Goal: Transaction & Acquisition: Purchase product/service

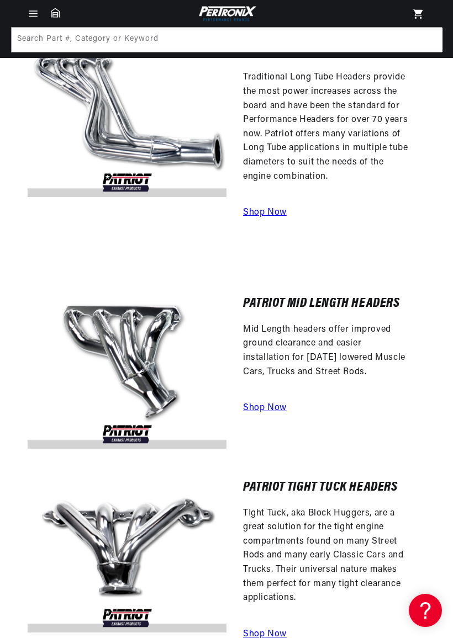
click at [277, 404] on a=Patriot%20Exhaust&hFR=Patriot%20Exhaust%20Headers%20%3E%20Patriot%20Exhaust%20Clippster%20Headers&is_v=1"] "Shop Now" at bounding box center [265, 408] width 44 height 9
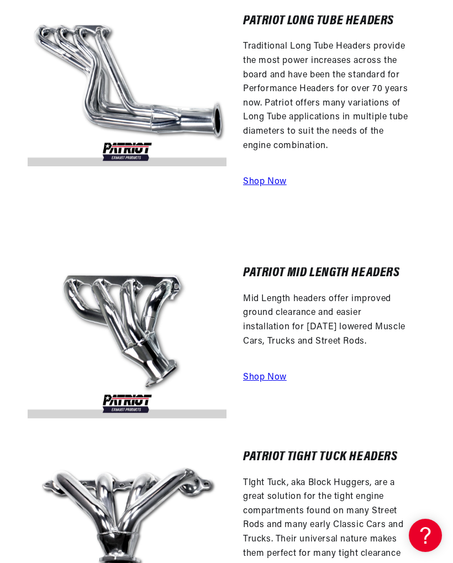
click at [125, 314] on img at bounding box center [127, 342] width 199 height 151
click at [268, 373] on a=Patriot%20Exhaust&hFR=Patriot%20Exhaust%20Headers%20%3E%20Patriot%20Exhaust%20Clippster%20Headers&is_v=1"] "Shop Now" at bounding box center [265, 377] width 44 height 9
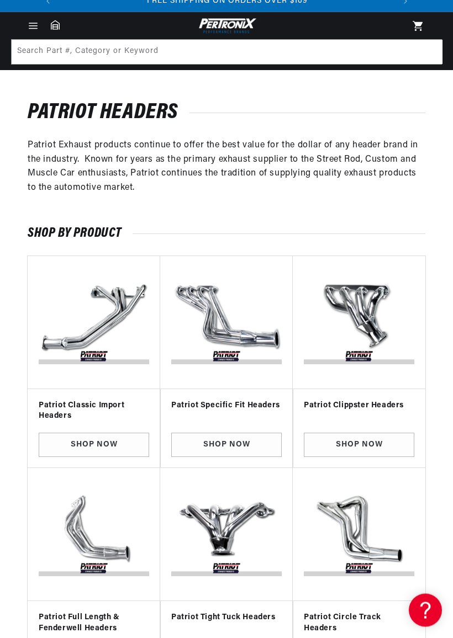
scroll to position [36, 0]
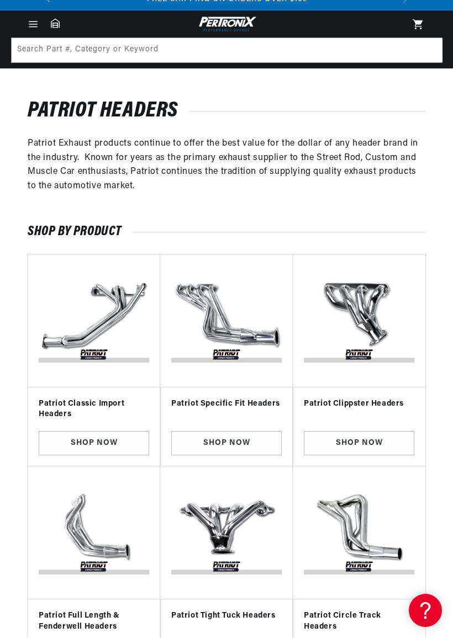
click at [383, 440] on link "Shop Now" at bounding box center [359, 443] width 110 height 25
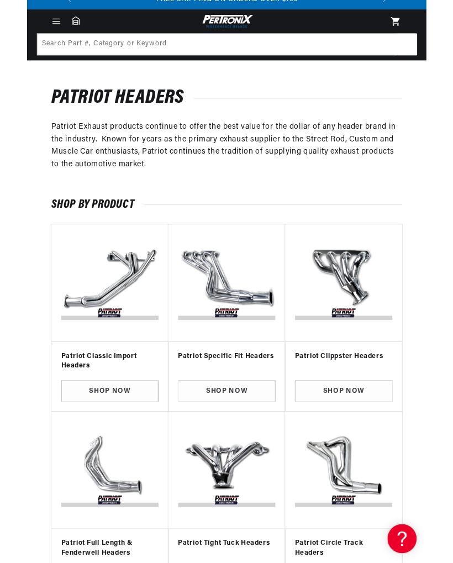
scroll to position [68, 0]
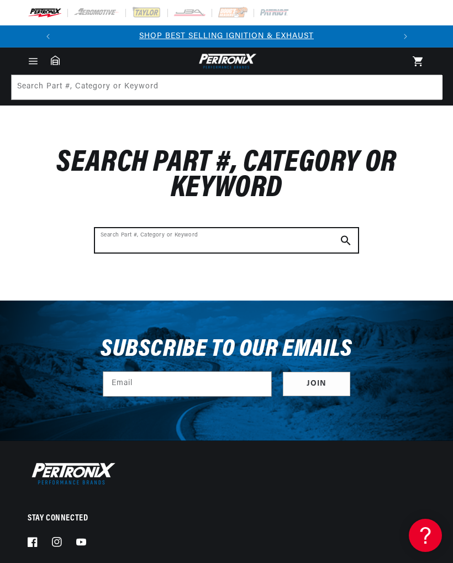
click at [297, 245] on input "Search Part #, Category or Keyword" at bounding box center [226, 240] width 263 height 24
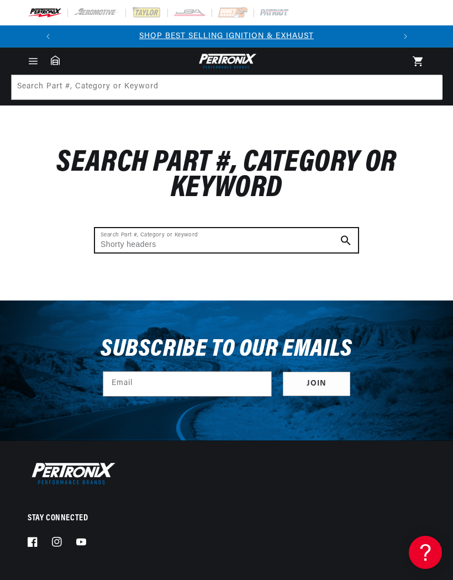
type input "Shorty headers"
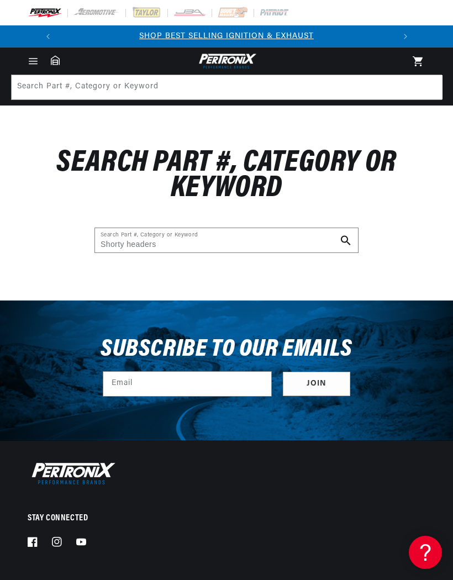
click at [342, 238] on icon "Search Part #, Category or Keyword" at bounding box center [346, 240] width 10 height 10
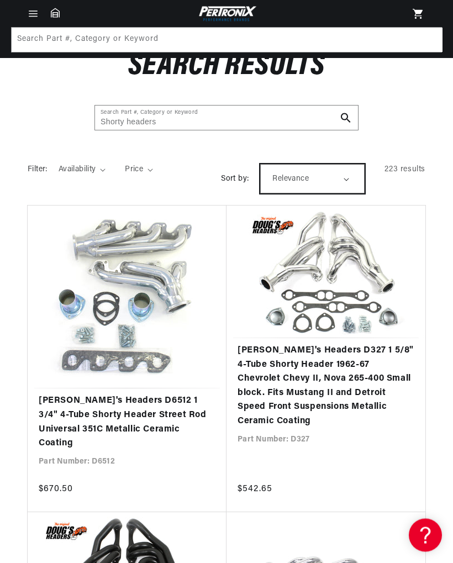
click at [338, 184] on select "Relevance Price, low to high Price, high to low" at bounding box center [312, 179] width 104 height 29
select select "price-ascending"
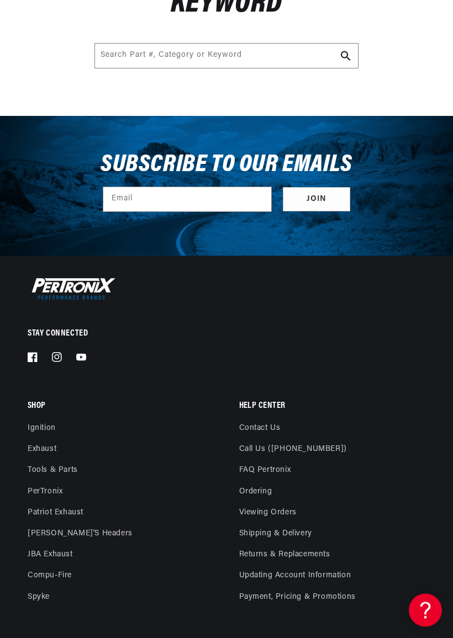
scroll to position [186, 0]
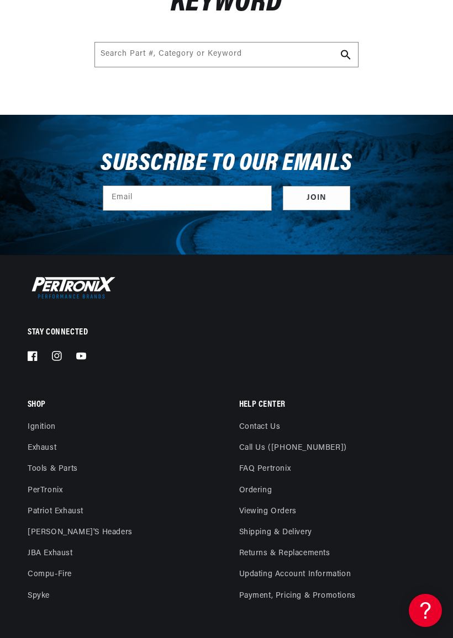
click at [80, 509] on link "Patriot Exhaust" at bounding box center [56, 511] width 56 height 21
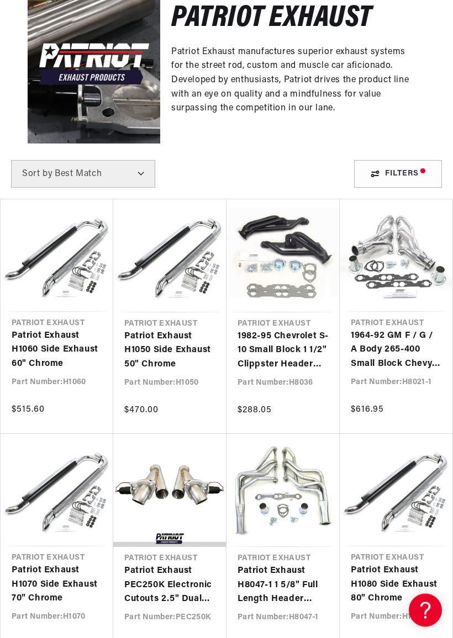
scroll to position [0, 335]
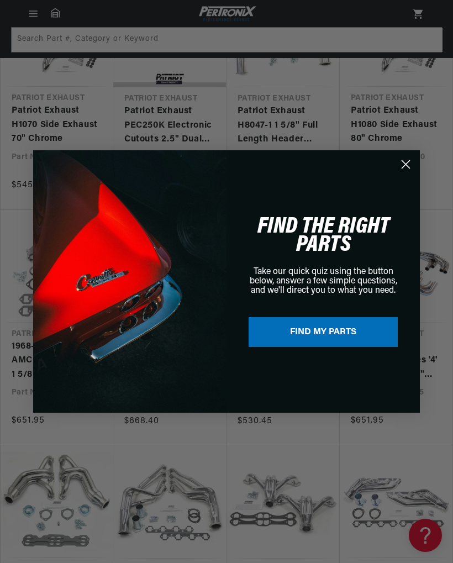
click at [398, 168] on circle "Close dialog" at bounding box center [405, 164] width 18 height 18
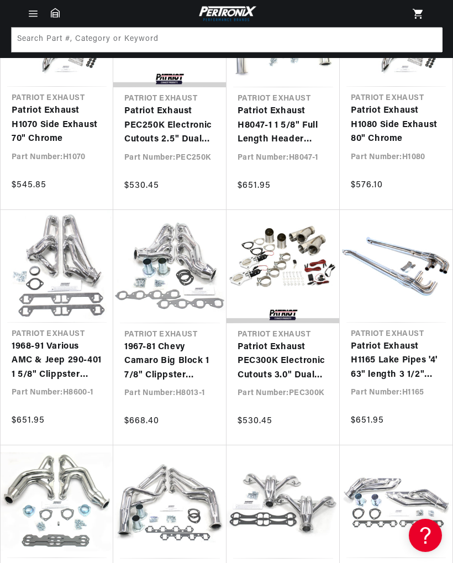
scroll to position [0, 335]
click at [180, 350] on link "1967-81 Chevy Camaro Big Block 1 7/8" Clippster Header with Metallic Ceramic Co…" at bounding box center [169, 361] width 91 height 43
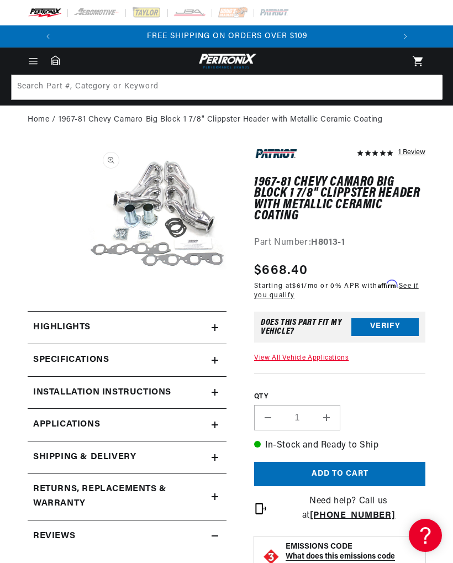
click at [216, 332] on summary "Highlights" at bounding box center [127, 327] width 199 height 32
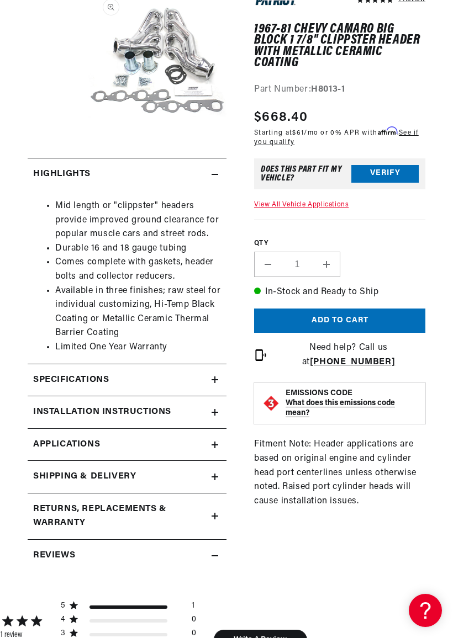
scroll to position [155, 0]
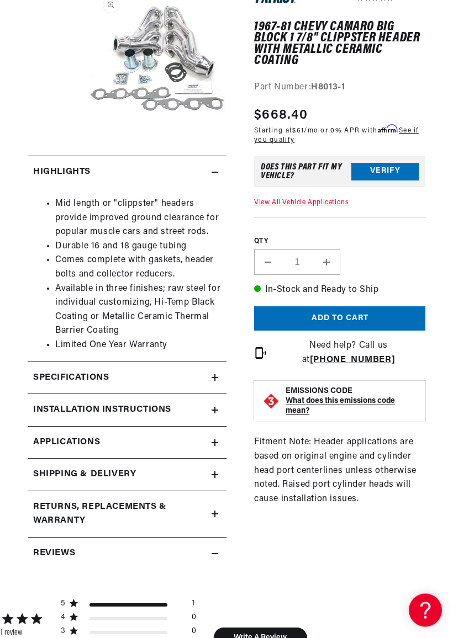
click at [216, 380] on summary "Specifications" at bounding box center [127, 379] width 199 height 32
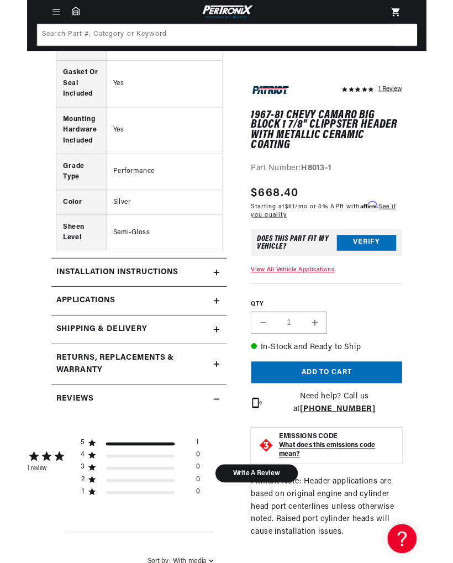
scroll to position [858, 0]
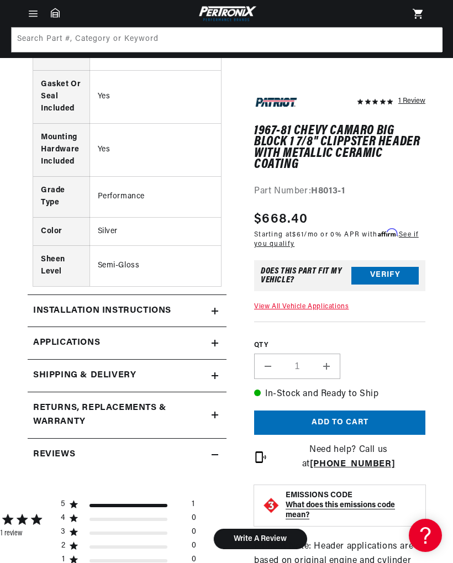
click at [212, 311] on summary "Installation instructions" at bounding box center [127, 311] width 199 height 32
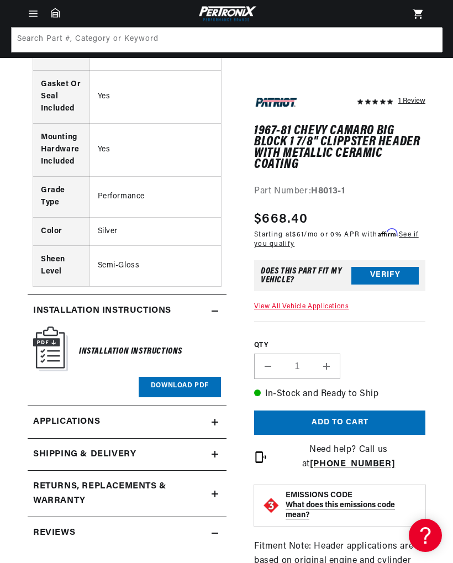
scroll to position [0, 0]
click at [213, 416] on link "Applications" at bounding box center [127, 422] width 199 height 33
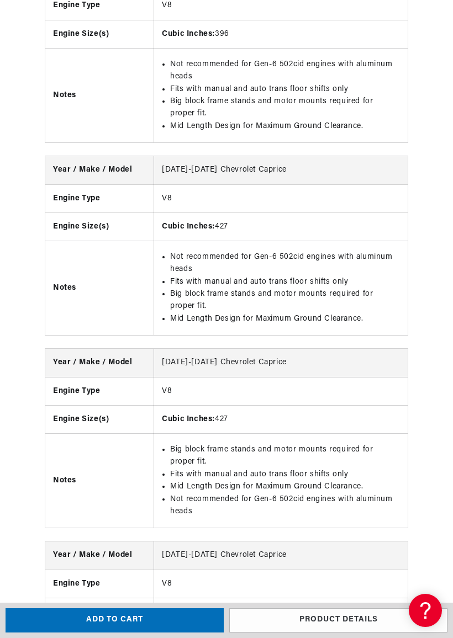
scroll to position [5787, 0]
